Goal: Task Accomplishment & Management: Use online tool/utility

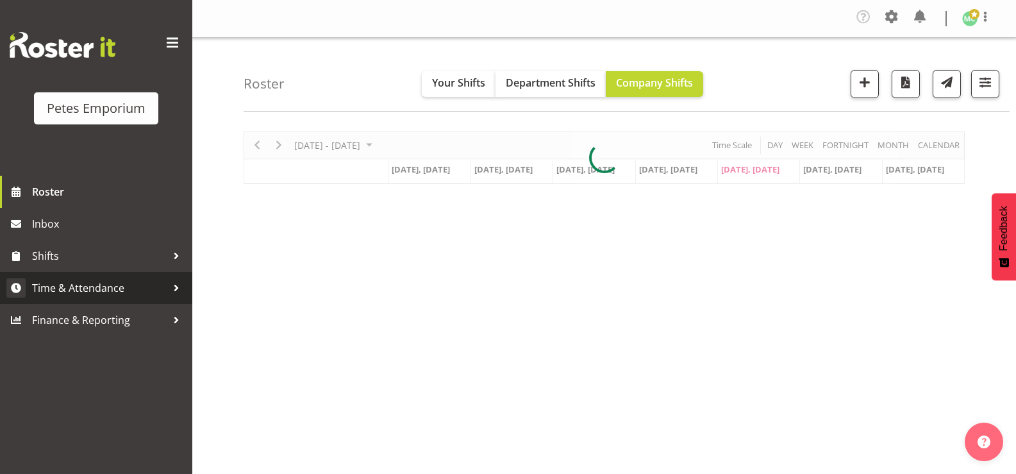
click at [131, 287] on span "Time & Attendance" at bounding box center [99, 287] width 135 height 19
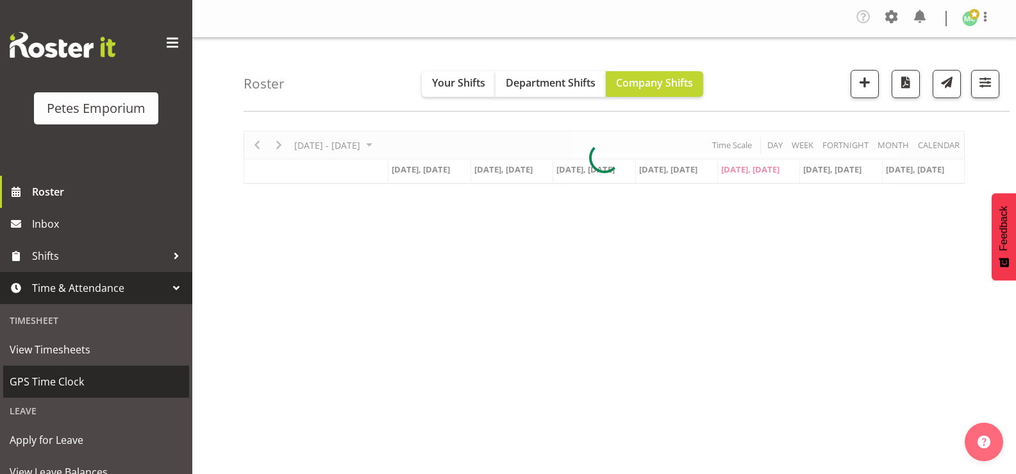
click at [91, 382] on span "GPS Time Clock" at bounding box center [96, 381] width 173 height 19
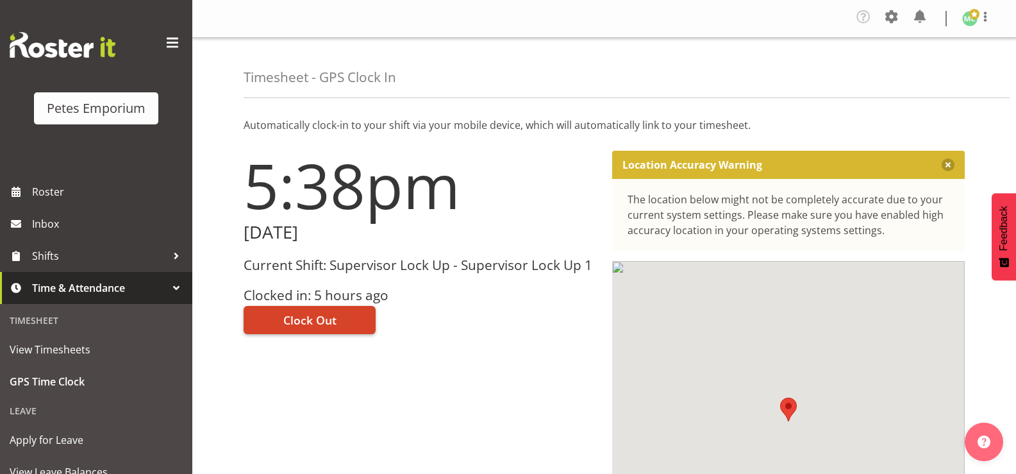
click at [346, 321] on button "Clock Out" at bounding box center [310, 320] width 132 height 28
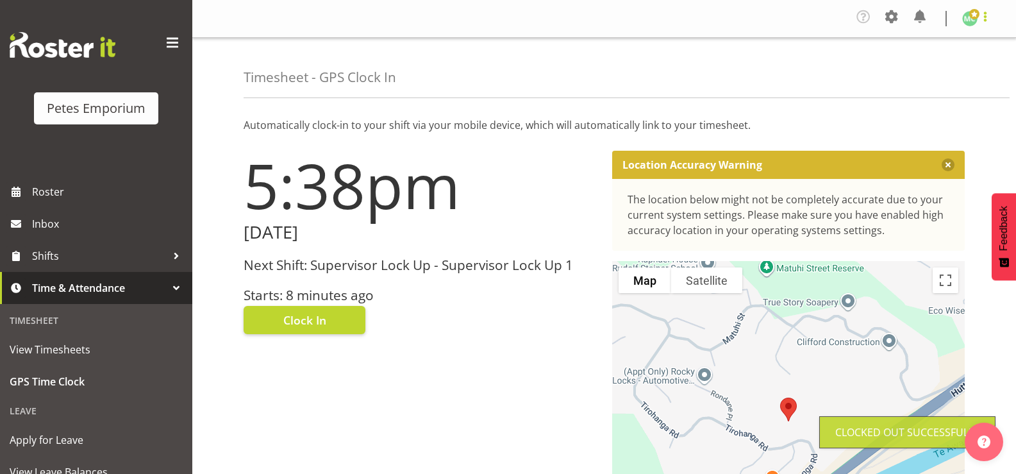
click at [984, 22] on span at bounding box center [985, 16] width 15 height 15
click at [952, 67] on link "Log Out" at bounding box center [931, 70] width 123 height 23
